Goal: Check status: Check status

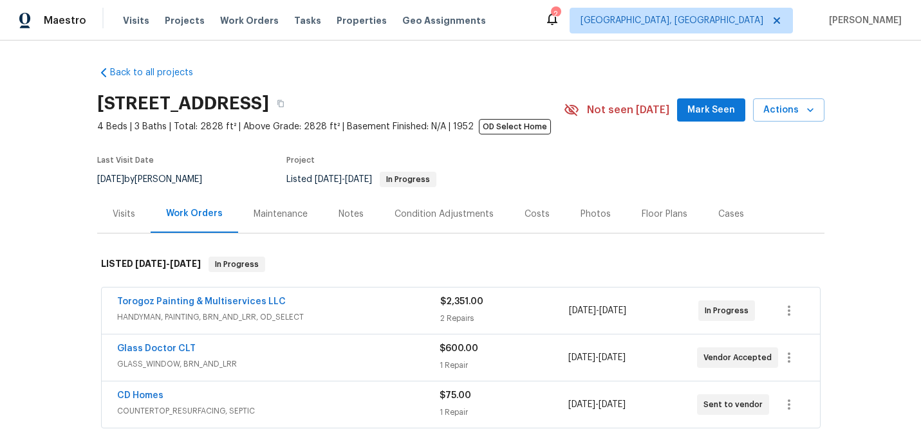
click at [119, 218] on div "Visits" at bounding box center [124, 214] width 23 height 13
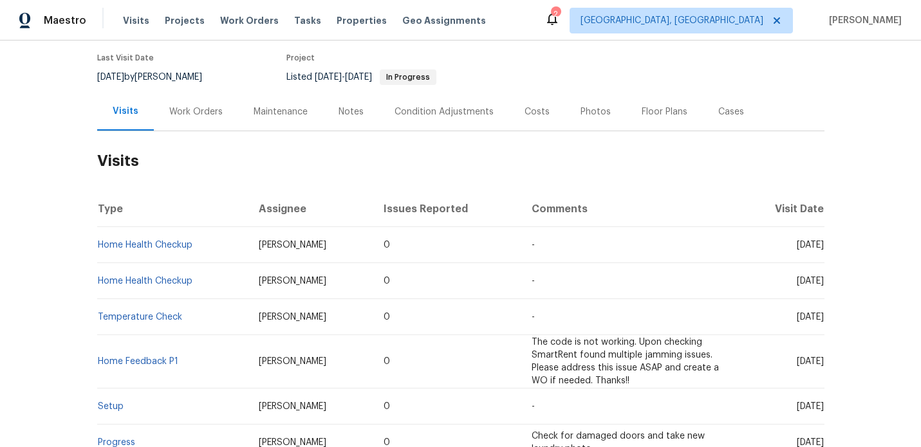
scroll to position [77, 0]
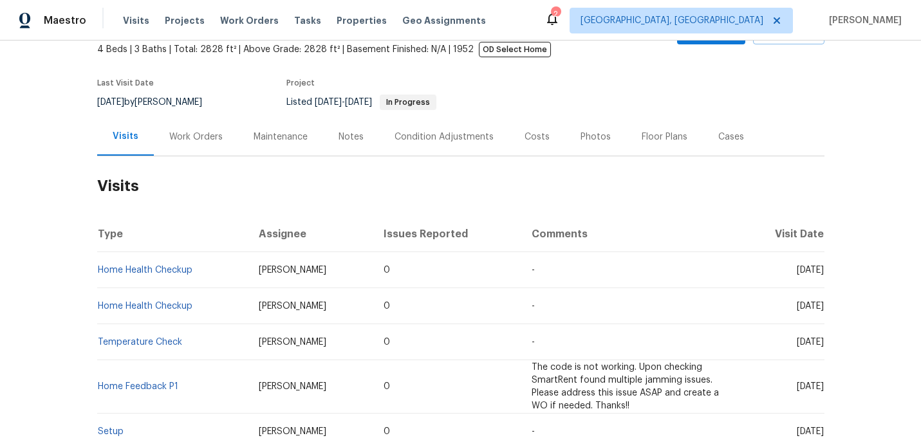
click at [178, 131] on div "Work Orders" at bounding box center [195, 137] width 53 height 13
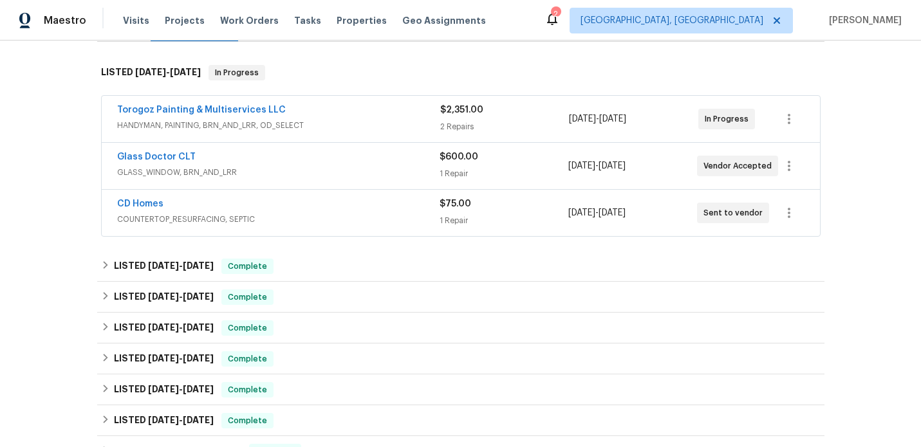
scroll to position [194, 0]
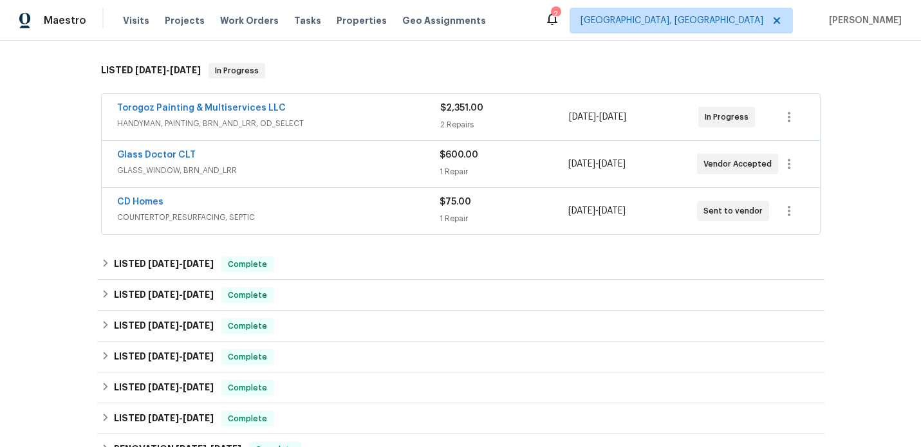
click at [386, 110] on div "Torogoz Painting & Multiservices LLC" at bounding box center [278, 109] width 323 height 15
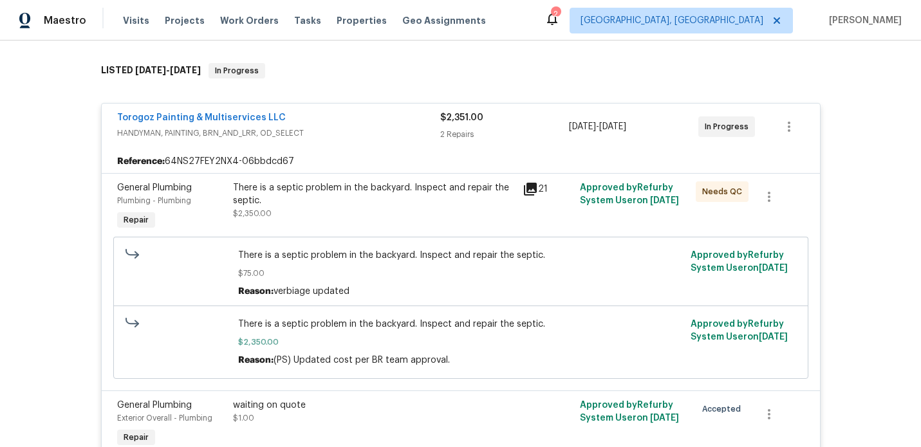
click at [530, 188] on icon at bounding box center [530, 189] width 13 height 13
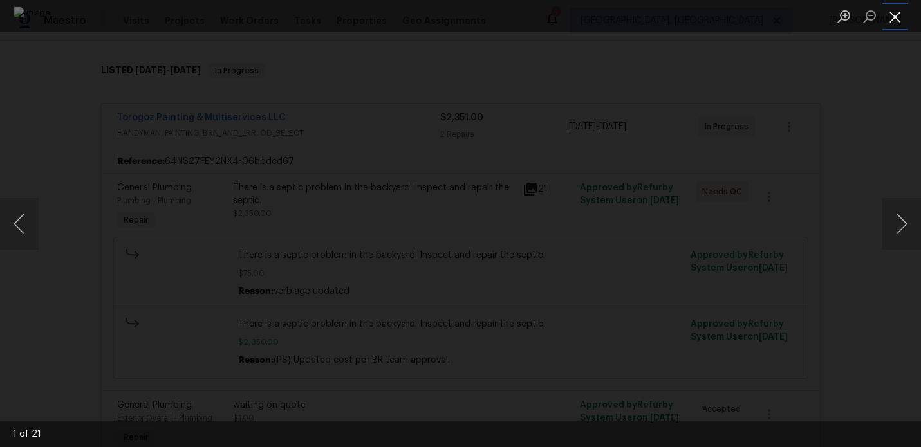
click at [901, 17] on button "Close lightbox" at bounding box center [896, 16] width 26 height 23
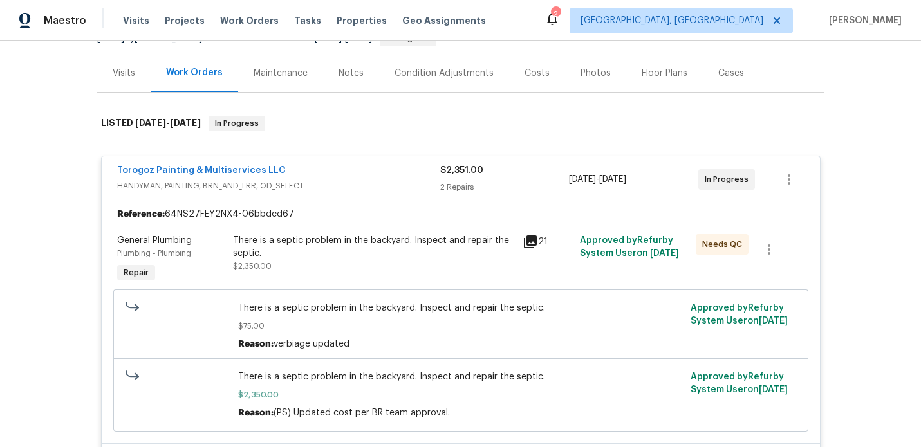
scroll to position [0, 0]
